Goal: Find contact information: Find contact information

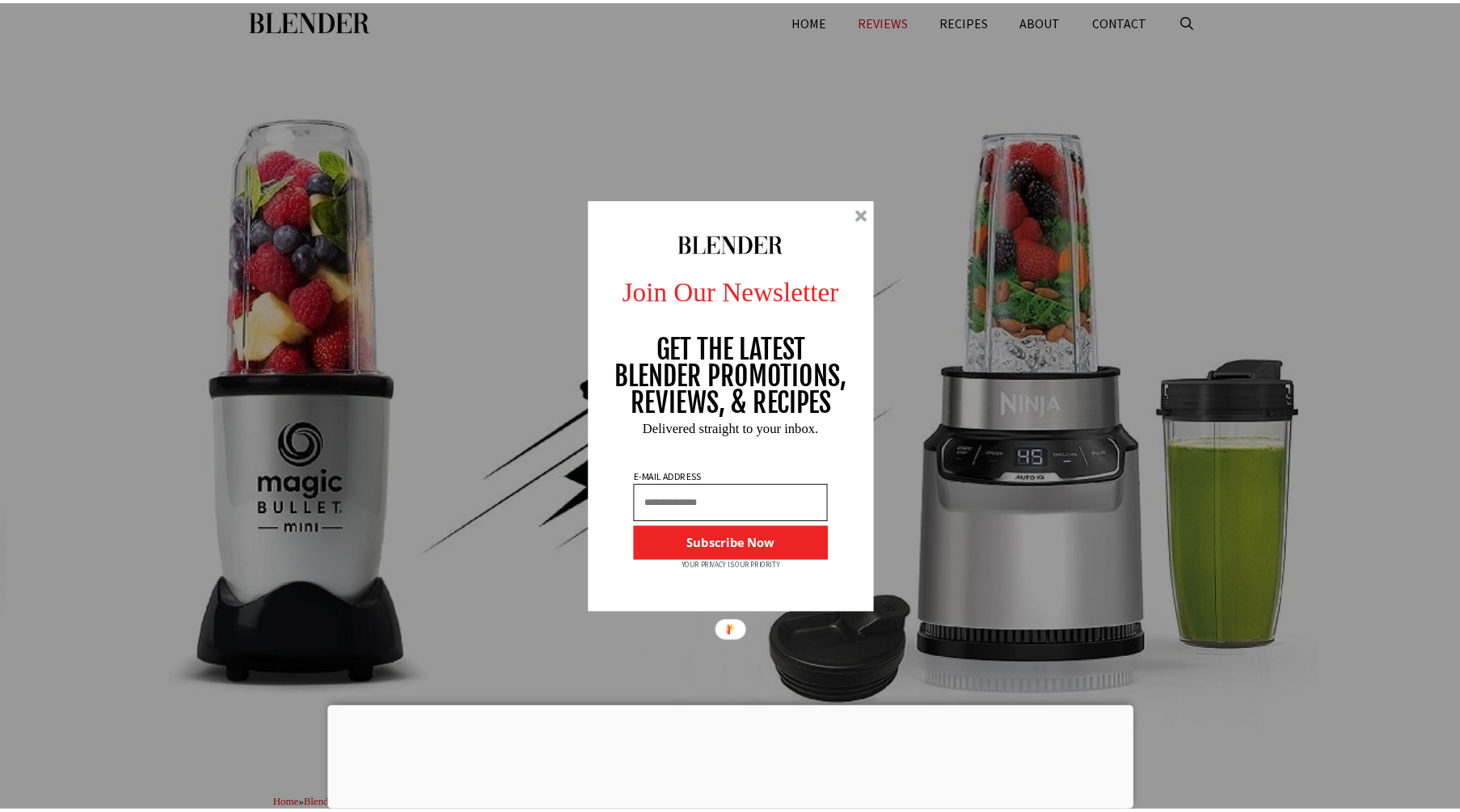
scroll to position [5334, 0]
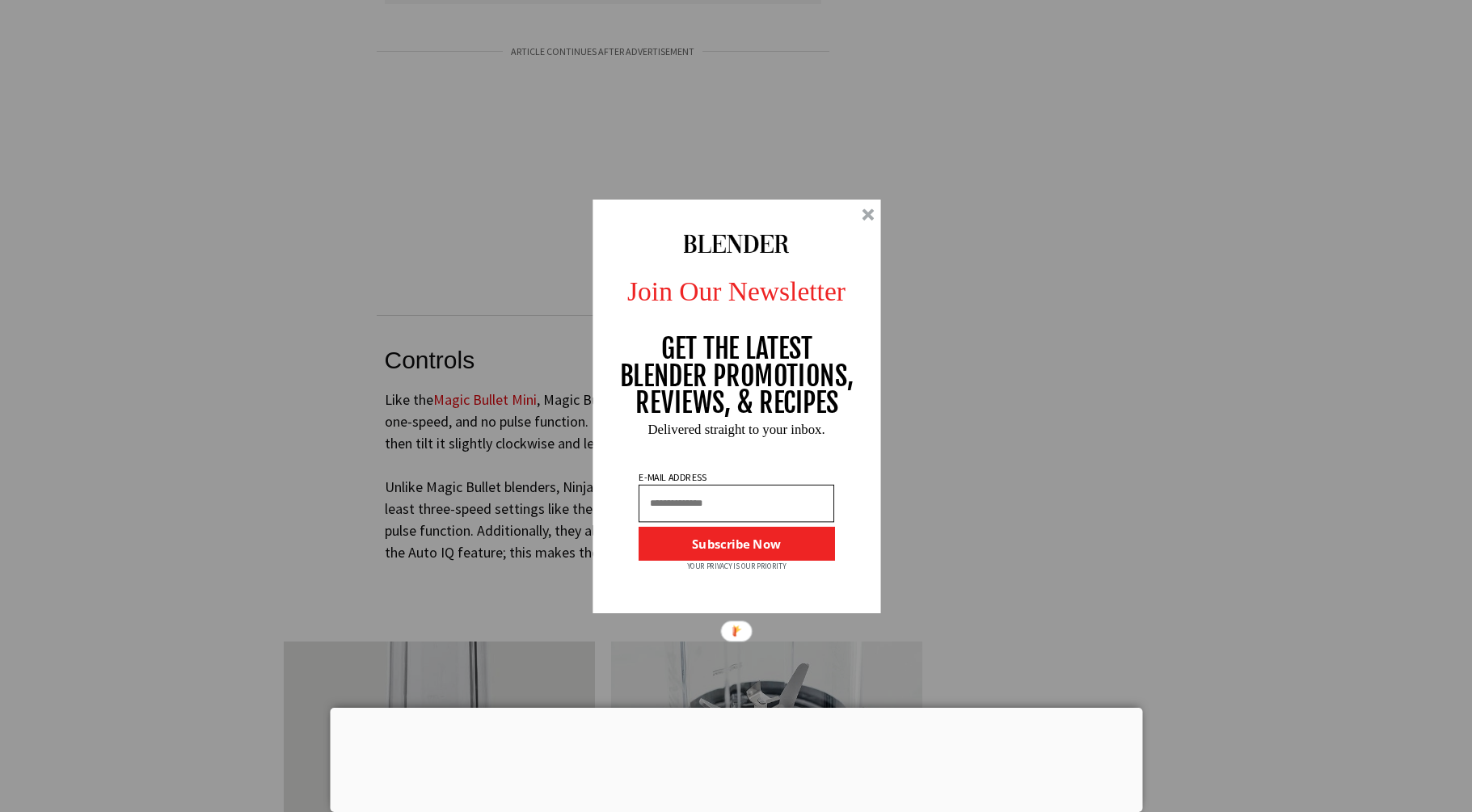
click at [860, 211] on div at bounding box center [737, 406] width 289 height 414
click at [869, 214] on div at bounding box center [868, 215] width 12 height 12
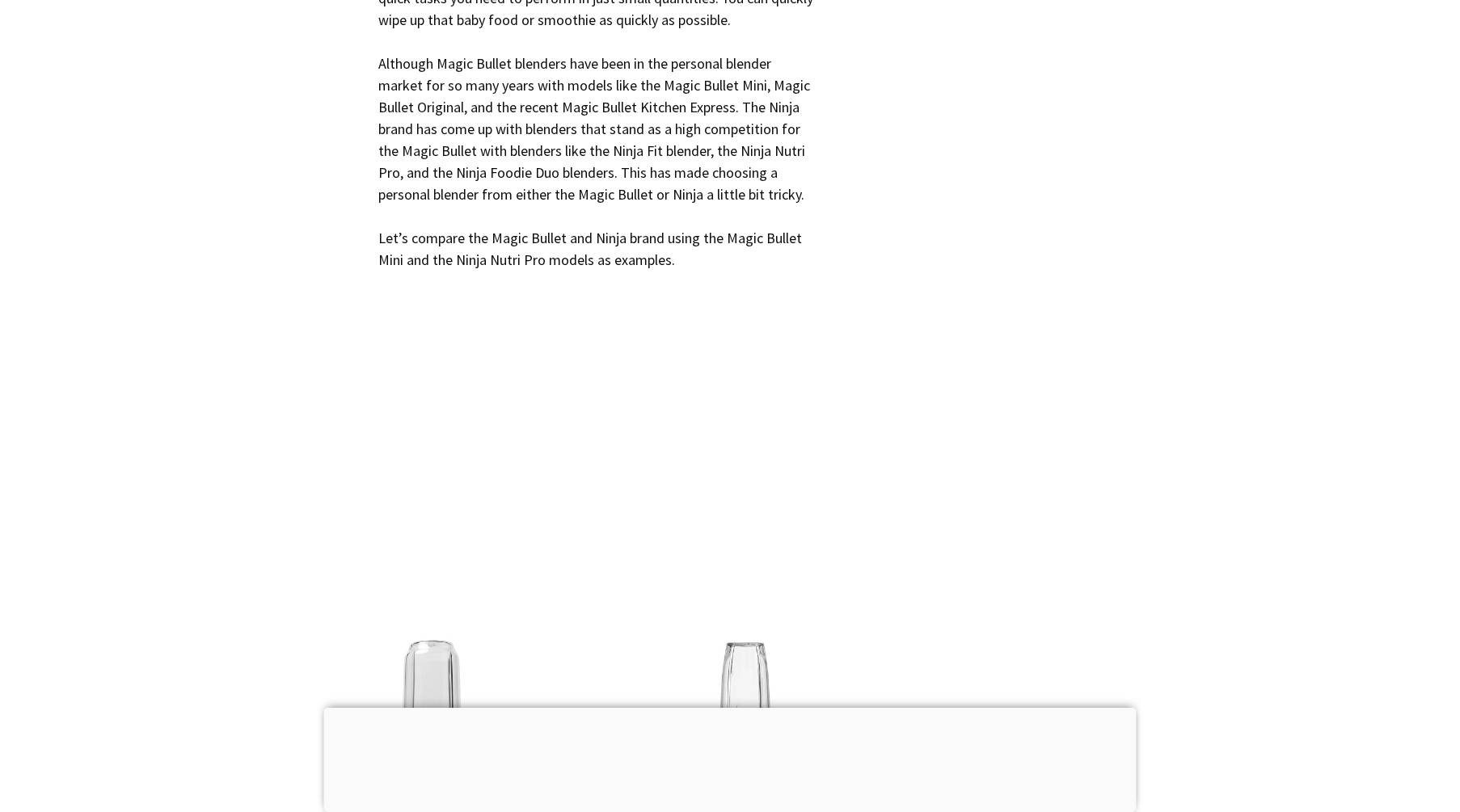
scroll to position [1455, 0]
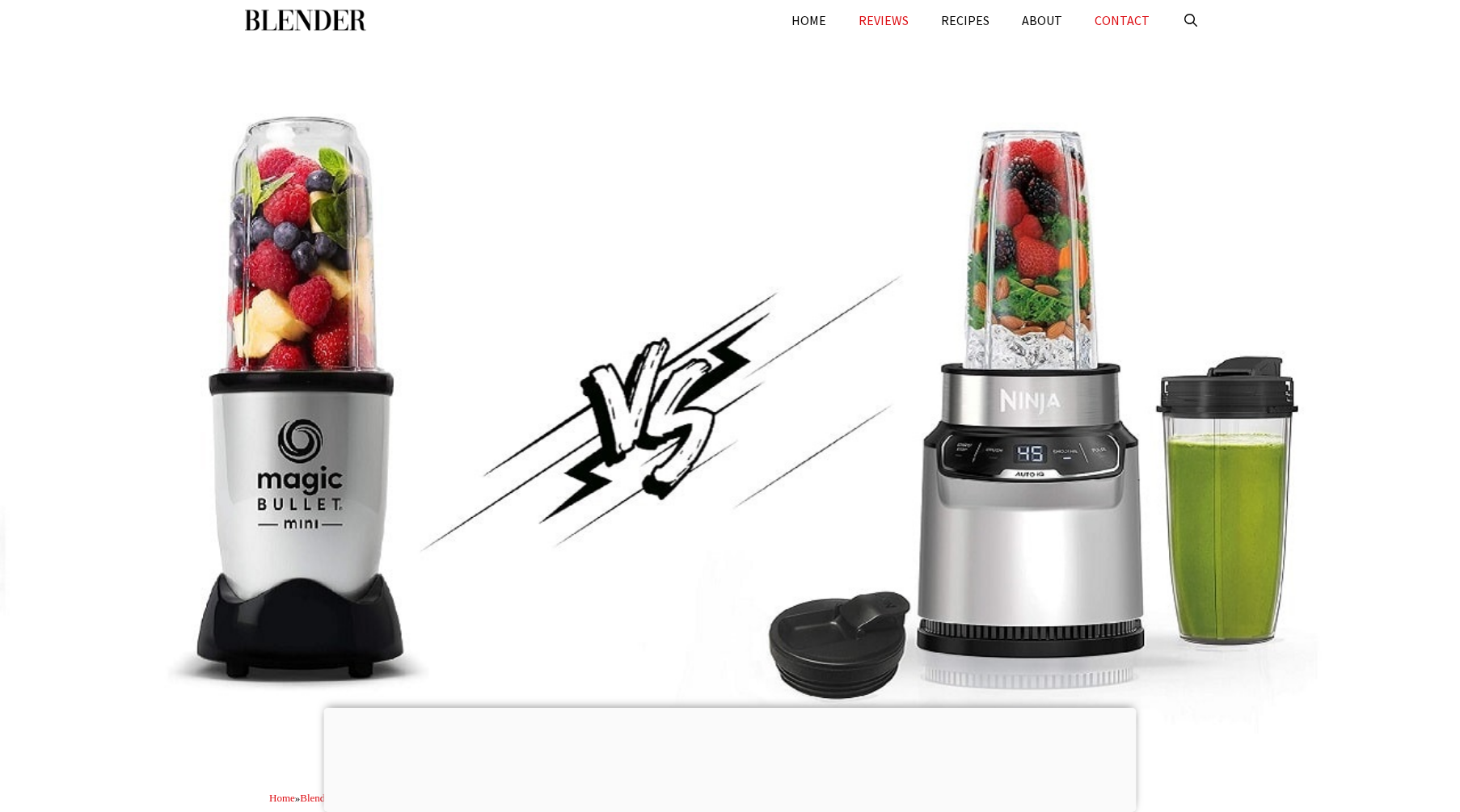
click at [1117, 20] on link "CONTACT" at bounding box center [1122, 20] width 88 height 40
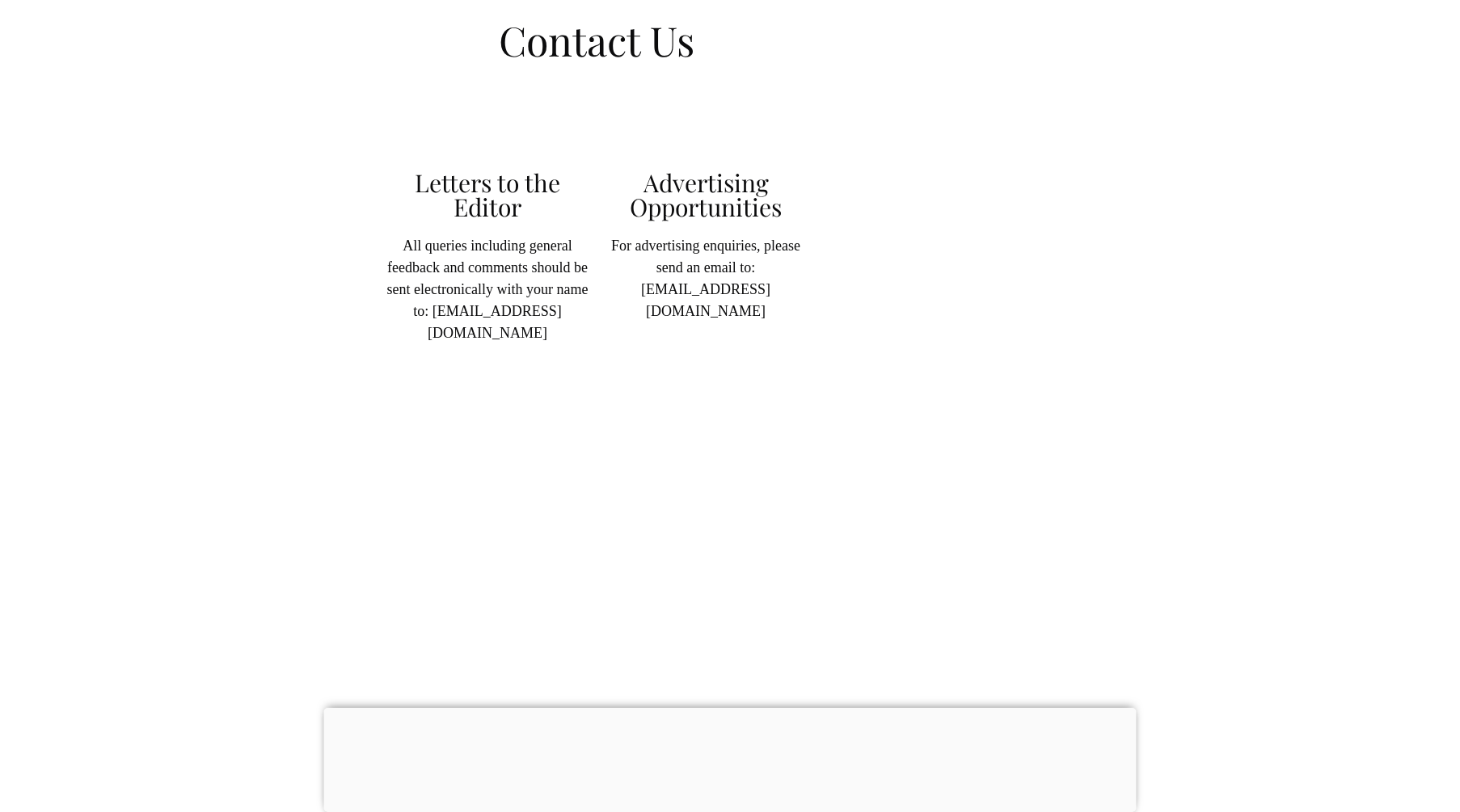
scroll to position [81, 0]
